Goal: Transaction & Acquisition: Obtain resource

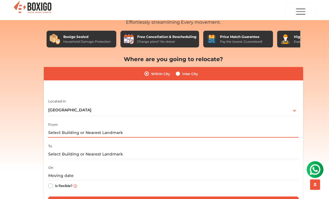
click at [166, 134] on input "text" at bounding box center [173, 133] width 250 height 10
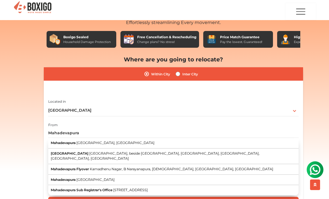
click at [67, 142] on span "Mahadevapura" at bounding box center [63, 143] width 25 height 4
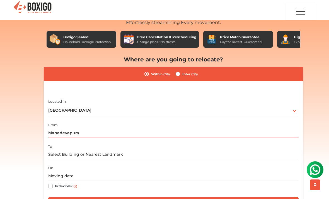
type input "[GEOGRAPHIC_DATA], [GEOGRAPHIC_DATA], [GEOGRAPHIC_DATA]"
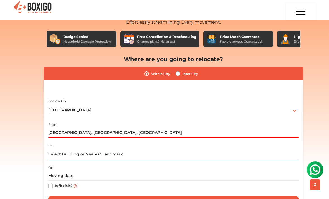
click at [58, 155] on input "text" at bounding box center [173, 154] width 250 height 10
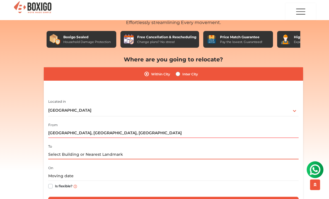
paste input "Serilingampally"
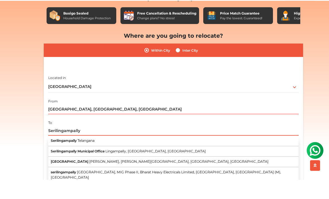
scroll to position [43, 0]
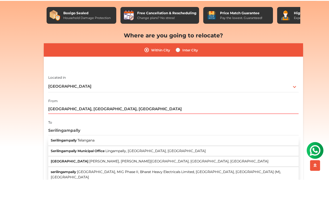
click at [61, 157] on span "Serilingampally" at bounding box center [64, 159] width 26 height 4
type input "Serilingampally, Telangana"
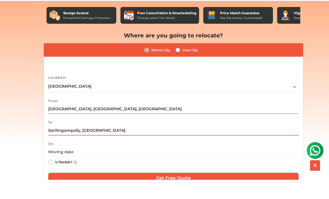
scroll to position [62, 0]
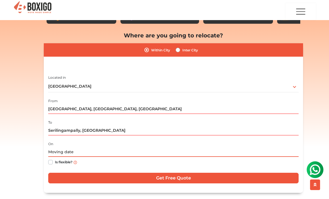
click at [59, 151] on input "text" at bounding box center [173, 152] width 250 height 10
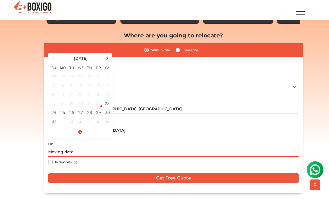
click at [53, 119] on td "31" at bounding box center [53, 121] width 9 height 9
type input "08/31/2025 12:00 AM"
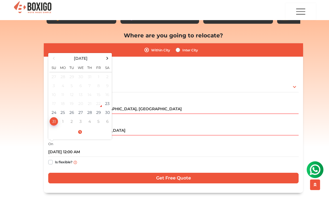
click at [72, 179] on input "Get Free Quote" at bounding box center [173, 178] width 250 height 11
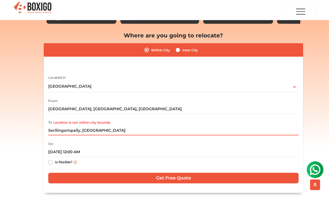
click at [79, 129] on input "Serilingampally, Telangana" at bounding box center [173, 131] width 250 height 10
click at [80, 131] on input "Serilingampally, Telangana" at bounding box center [173, 131] width 250 height 10
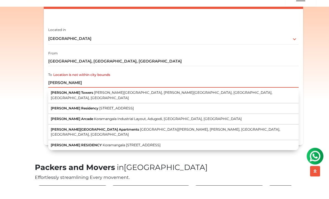
scroll to position [110, 0]
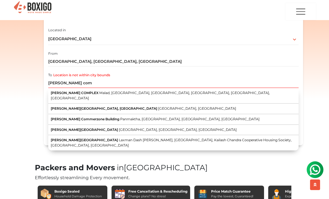
click at [74, 117] on span "[PERSON_NAME] Commerzone Building" at bounding box center [85, 119] width 69 height 4
type input "[PERSON_NAME] Commerzone Building, [GEOGRAPHIC_DATA], [GEOGRAPHIC_DATA], [GEOGR…"
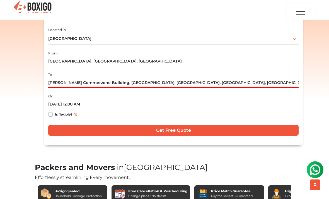
click at [69, 131] on input "Get Free Quote" at bounding box center [173, 130] width 250 height 11
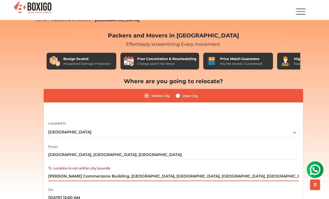
scroll to position [12, 0]
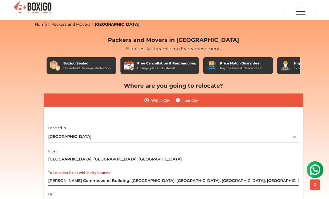
click at [182, 97] on label "Inter City" at bounding box center [190, 100] width 16 height 7
click at [180, 97] on input "Inter City" at bounding box center [178, 100] width 4 height 6
radio input "true"
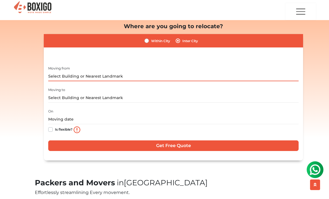
click at [54, 74] on input "text" at bounding box center [173, 76] width 250 height 10
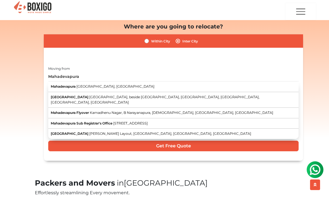
click at [60, 85] on span "Mahadevapura" at bounding box center [63, 86] width 25 height 4
type input "[GEOGRAPHIC_DATA], [GEOGRAPHIC_DATA], [GEOGRAPHIC_DATA]"
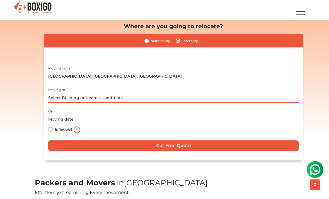
click at [56, 97] on input "text" at bounding box center [173, 98] width 250 height 10
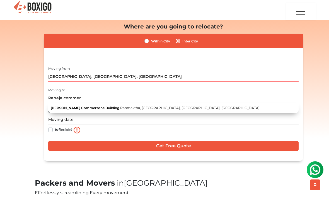
click at [61, 107] on span "[PERSON_NAME] Commerzone Building" at bounding box center [85, 108] width 69 height 4
type input "[PERSON_NAME] Commerzone Building, [GEOGRAPHIC_DATA], [GEOGRAPHIC_DATA], [GEOGR…"
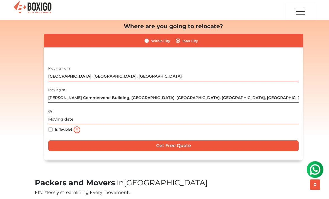
click at [57, 117] on input "text" at bounding box center [173, 120] width 250 height 10
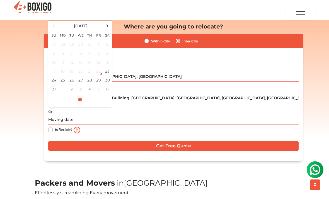
click at [53, 89] on td "31" at bounding box center [53, 89] width 9 height 9
type input "08/31/2025 12:00 AM"
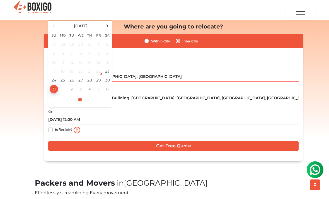
click at [63, 145] on input "Get Free Quote" at bounding box center [173, 146] width 250 height 11
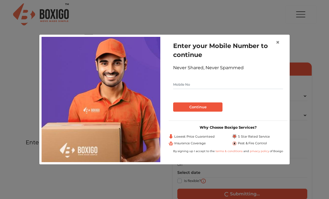
click at [275, 40] on button "×" at bounding box center [277, 43] width 13 height 16
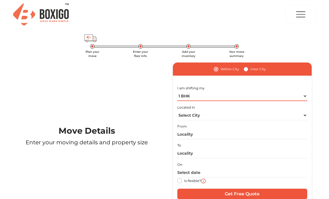
click at [305, 95] on select "1 BHK 2 BHK 3 BHK 3 + BHK FEW ITEMS" at bounding box center [242, 96] width 130 height 10
select select "FEW ITEMS"
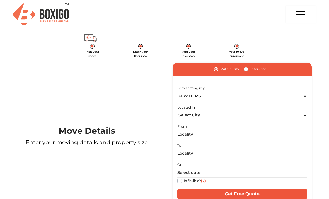
click at [294, 113] on select "Select City [GEOGRAPHIC_DATA] [GEOGRAPHIC_DATA] [GEOGRAPHIC_DATA] [GEOGRAPHIC_D…" at bounding box center [242, 115] width 130 height 10
select select "[GEOGRAPHIC_DATA]"
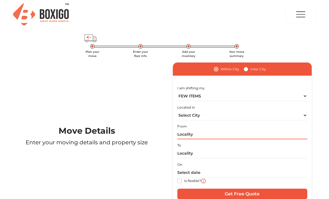
click at [259, 132] on input "text" at bounding box center [242, 134] width 130 height 10
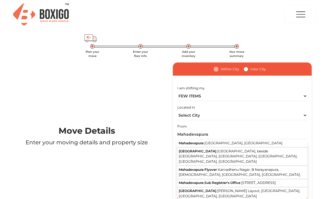
click at [252, 140] on button "Mahadevapura [GEOGRAPHIC_DATA], [GEOGRAPHIC_DATA]" at bounding box center [242, 143] width 130 height 8
type input "[GEOGRAPHIC_DATA], [GEOGRAPHIC_DATA], [GEOGRAPHIC_DATA]"
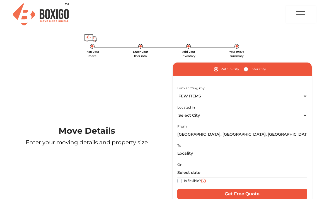
click at [249, 151] on input "text" at bounding box center [242, 153] width 130 height 10
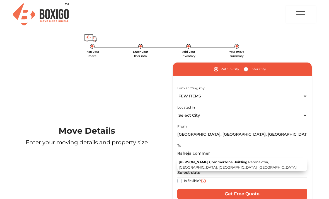
click at [262, 162] on span "Panmaktha, [GEOGRAPHIC_DATA], [GEOGRAPHIC_DATA], [GEOGRAPHIC_DATA]" at bounding box center [238, 164] width 118 height 9
type input "[PERSON_NAME] Commerzone Building, [GEOGRAPHIC_DATA], [GEOGRAPHIC_DATA], [GEOGR…"
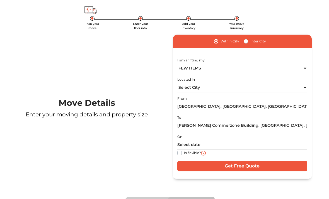
scroll to position [28, 0]
click at [264, 141] on input "text" at bounding box center [242, 145] width 130 height 10
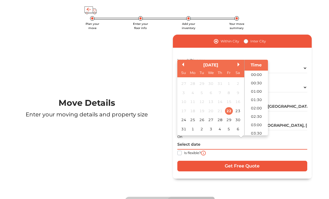
scroll to position [28, 0]
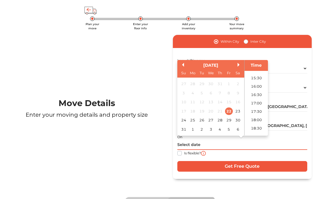
click at [267, 147] on input "text" at bounding box center [242, 145] width 130 height 10
click at [239, 119] on div "30" at bounding box center [238, 121] width 8 height 8
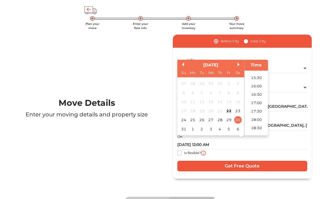
click at [182, 127] on div "31" at bounding box center [184, 130] width 8 height 8
type input "[DATE] 12:00 AM"
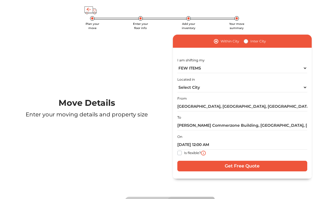
click at [235, 167] on input "Get Free Quote" at bounding box center [242, 166] width 130 height 11
click at [250, 40] on label "Inter City" at bounding box center [258, 41] width 16 height 7
click at [245, 40] on input "Inter City" at bounding box center [246, 41] width 4 height 6
radio input "true"
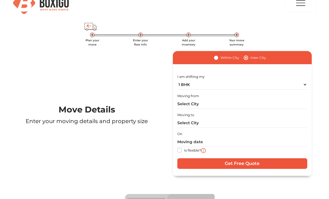
scroll to position [11, 0]
click at [219, 85] on select "1 BHK 2 BHK 3 BHK 3 + BHK FEW ITEMS" at bounding box center [242, 85] width 130 height 10
select select "FEW ITEMS"
click at [240, 104] on input "text" at bounding box center [242, 104] width 130 height 10
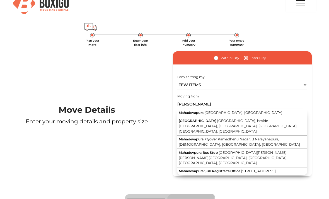
click at [199, 113] on span "Mahadevapura" at bounding box center [191, 112] width 25 height 4
type input "[GEOGRAPHIC_DATA], [GEOGRAPHIC_DATA], [GEOGRAPHIC_DATA]"
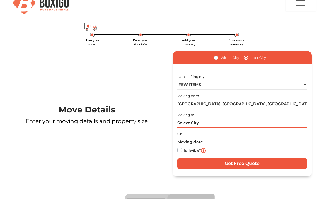
click at [185, 122] on input "text" at bounding box center [242, 123] width 130 height 10
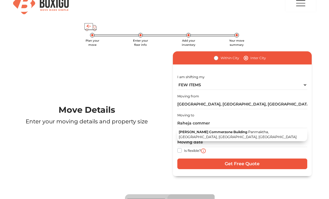
click at [251, 131] on span "Panmaktha, [GEOGRAPHIC_DATA], [GEOGRAPHIC_DATA], [GEOGRAPHIC_DATA]" at bounding box center [238, 134] width 118 height 9
type input "[PERSON_NAME] Commerzone Building, [GEOGRAPHIC_DATA], [GEOGRAPHIC_DATA], [GEOGR…"
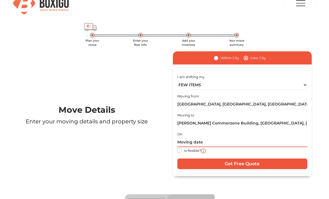
click at [242, 139] on input "text" at bounding box center [242, 142] width 130 height 10
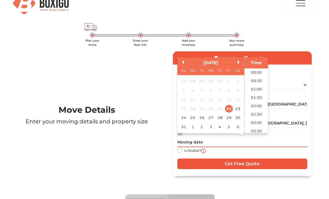
scroll to position [256, 0]
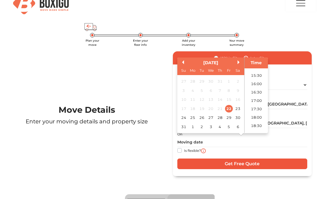
click at [186, 126] on div "31" at bounding box center [184, 127] width 8 height 8
type input "[DATE] 12:00 AM"
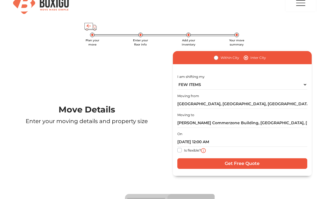
scroll to position [11, 0]
click at [231, 161] on input "Get Free Quote" at bounding box center [242, 163] width 130 height 11
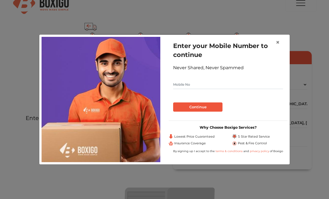
click at [241, 81] on input "text" at bounding box center [228, 84] width 110 height 9
type input "8082276932"
click at [212, 104] on button "Continue" at bounding box center [197, 106] width 49 height 9
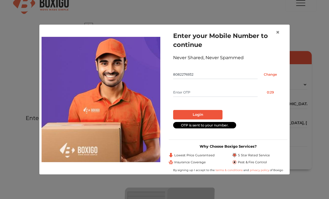
click at [218, 91] on input "text" at bounding box center [215, 92] width 85 height 9
type input "7689"
click at [202, 114] on button "Login" at bounding box center [197, 114] width 49 height 9
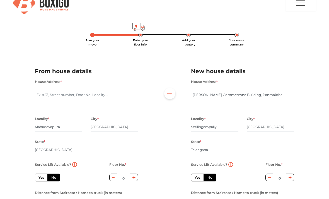
scroll to position [11, 0]
click at [92, 94] on textarea "House Address *" at bounding box center [86, 97] width 103 height 13
type textarea "Sunita mansion mahadevapura"
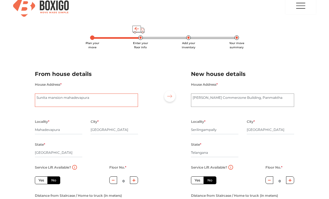
scroll to position [0, 0]
